Goal: Transaction & Acquisition: Obtain resource

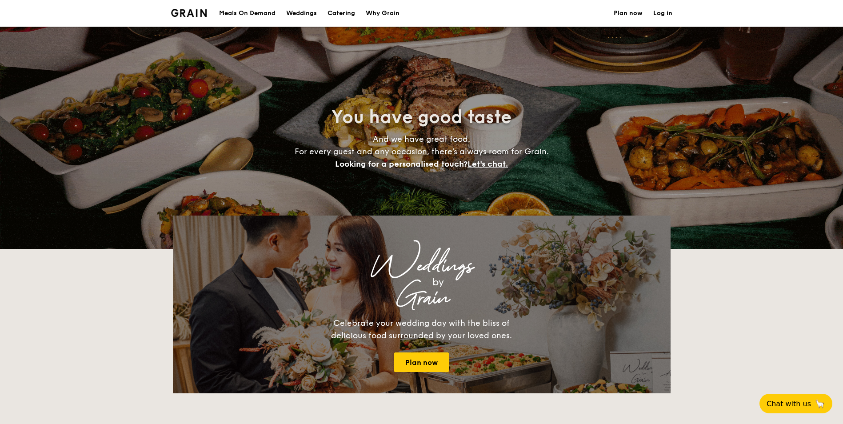
select select
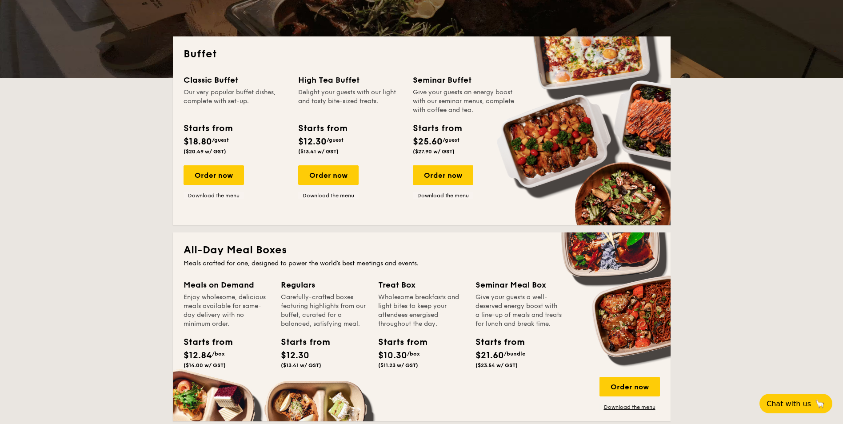
scroll to position [44, 0]
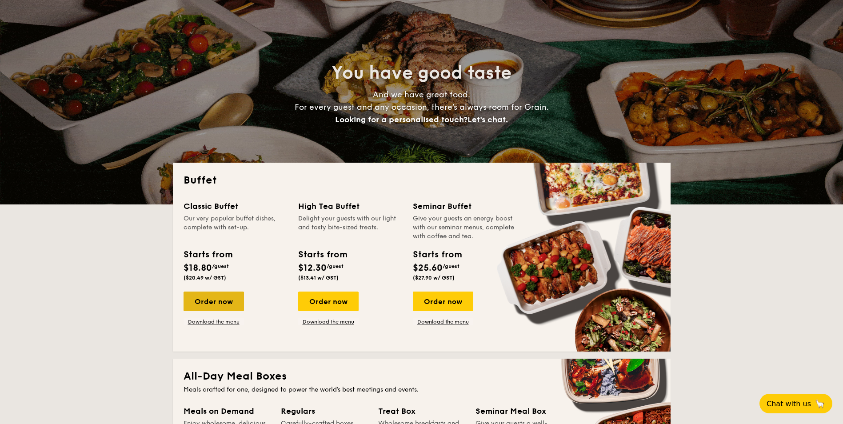
click at [227, 299] on div "Order now" at bounding box center [214, 301] width 60 height 20
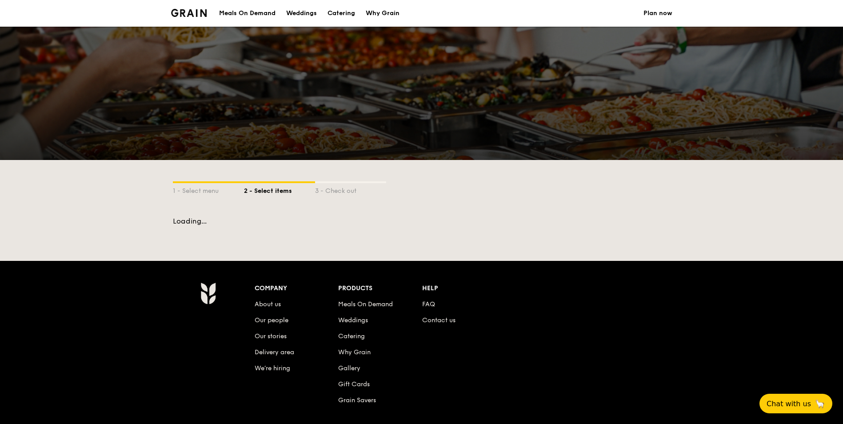
select select
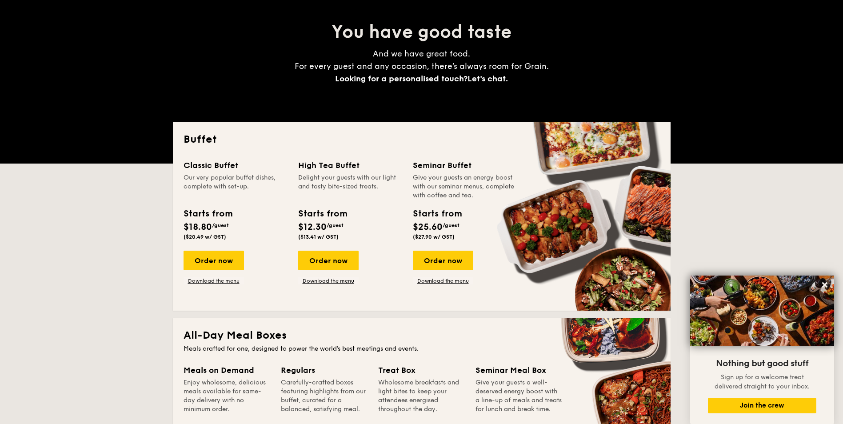
scroll to position [44, 0]
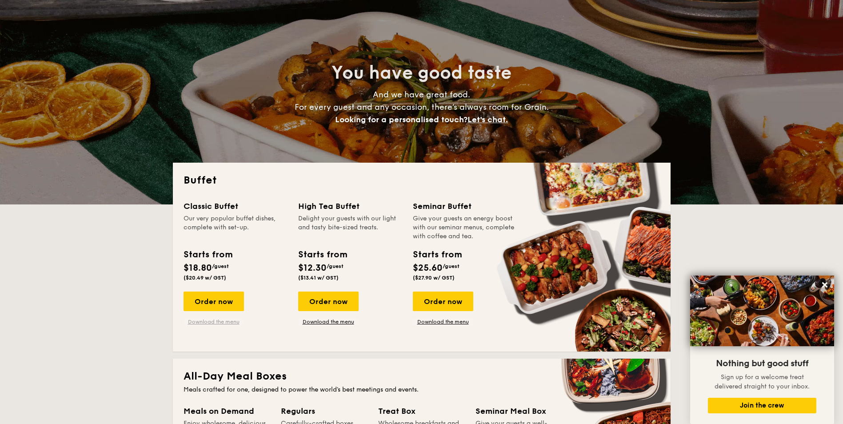
click at [219, 321] on link "Download the menu" at bounding box center [214, 321] width 60 height 7
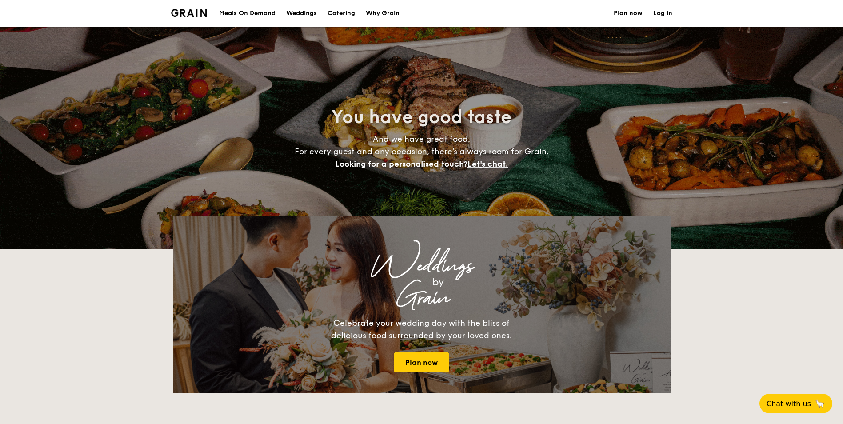
select select
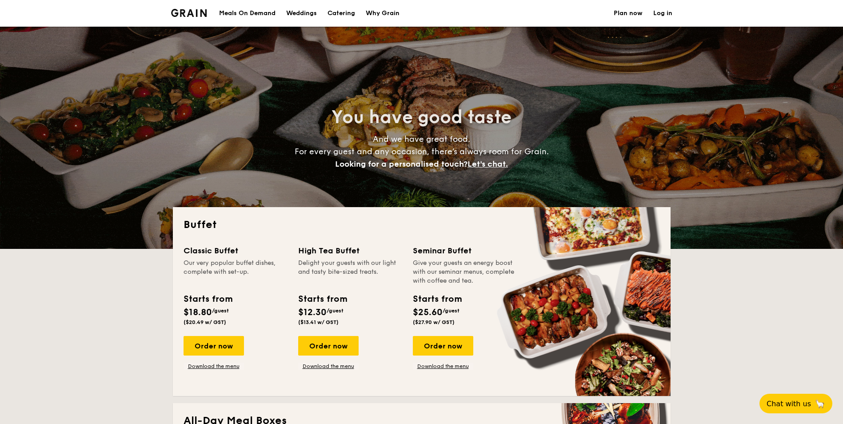
select select
